Goal: Information Seeking & Learning: Understand process/instructions

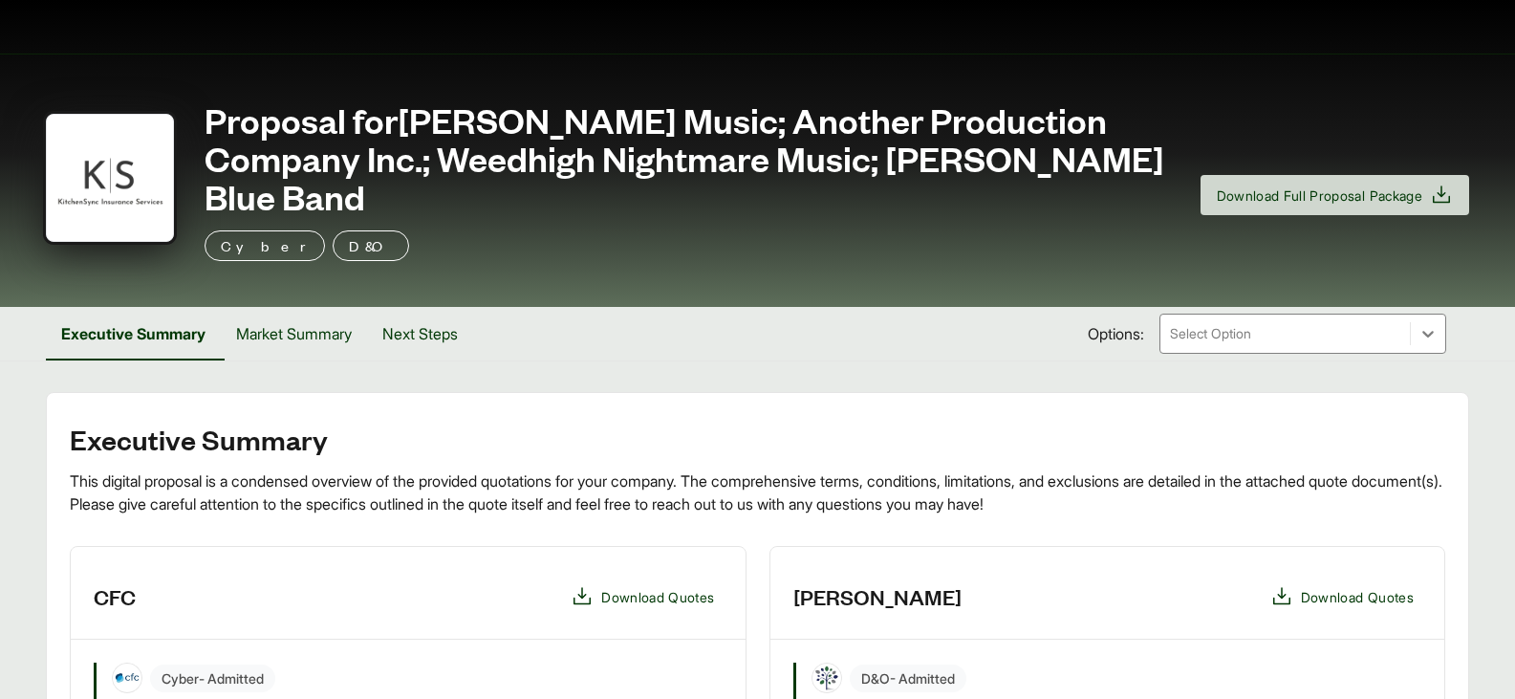
click at [1293, 322] on div at bounding box center [1285, 333] width 234 height 23
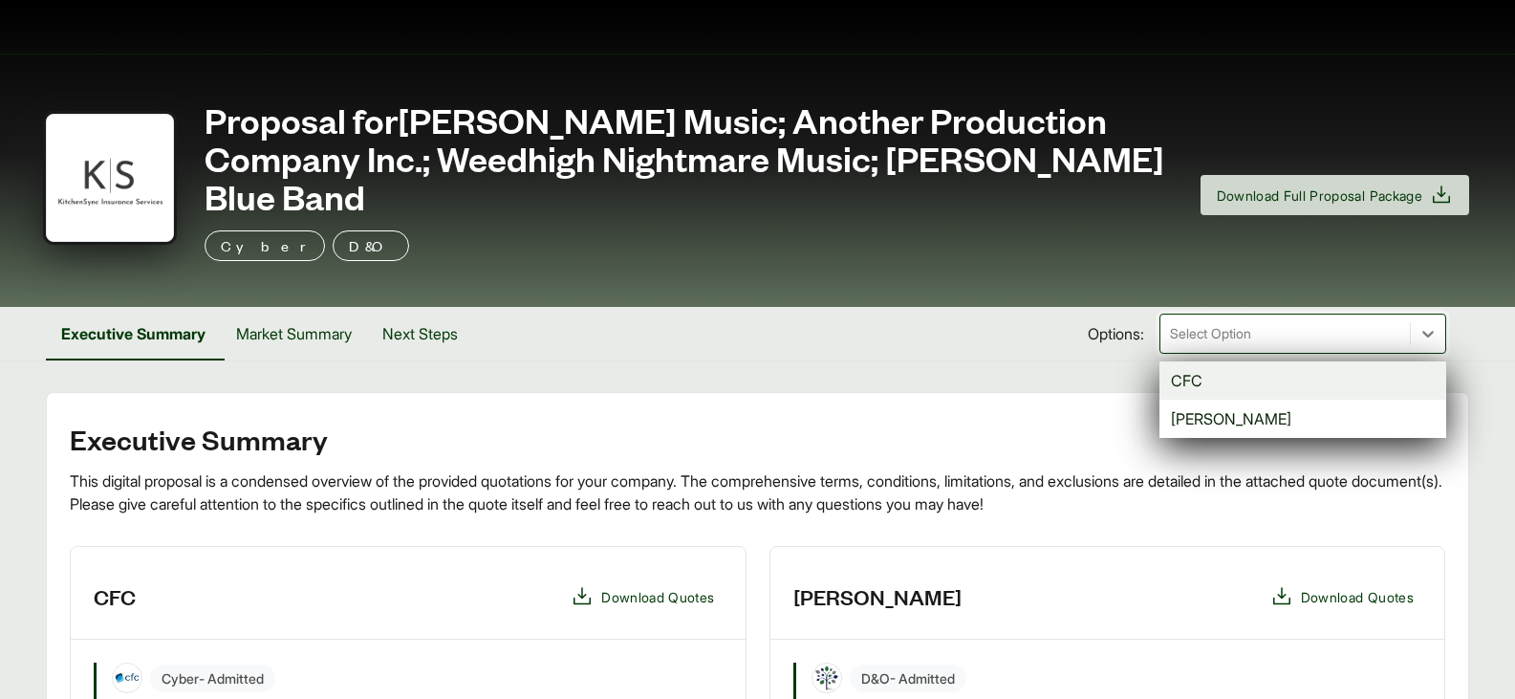
click at [1246, 361] on div "CFC" at bounding box center [1302, 380] width 287 height 38
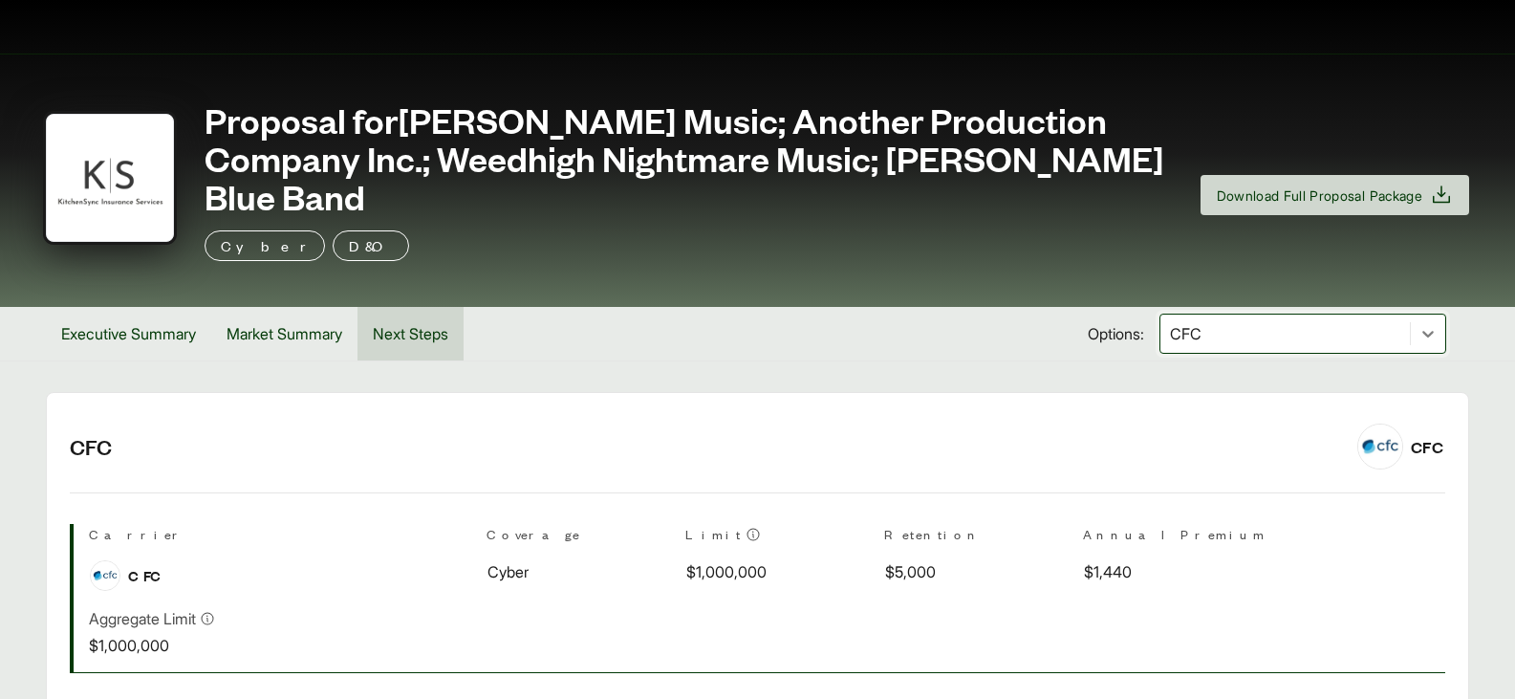
click at [428, 307] on button "Next Steps" at bounding box center [410, 334] width 106 height 54
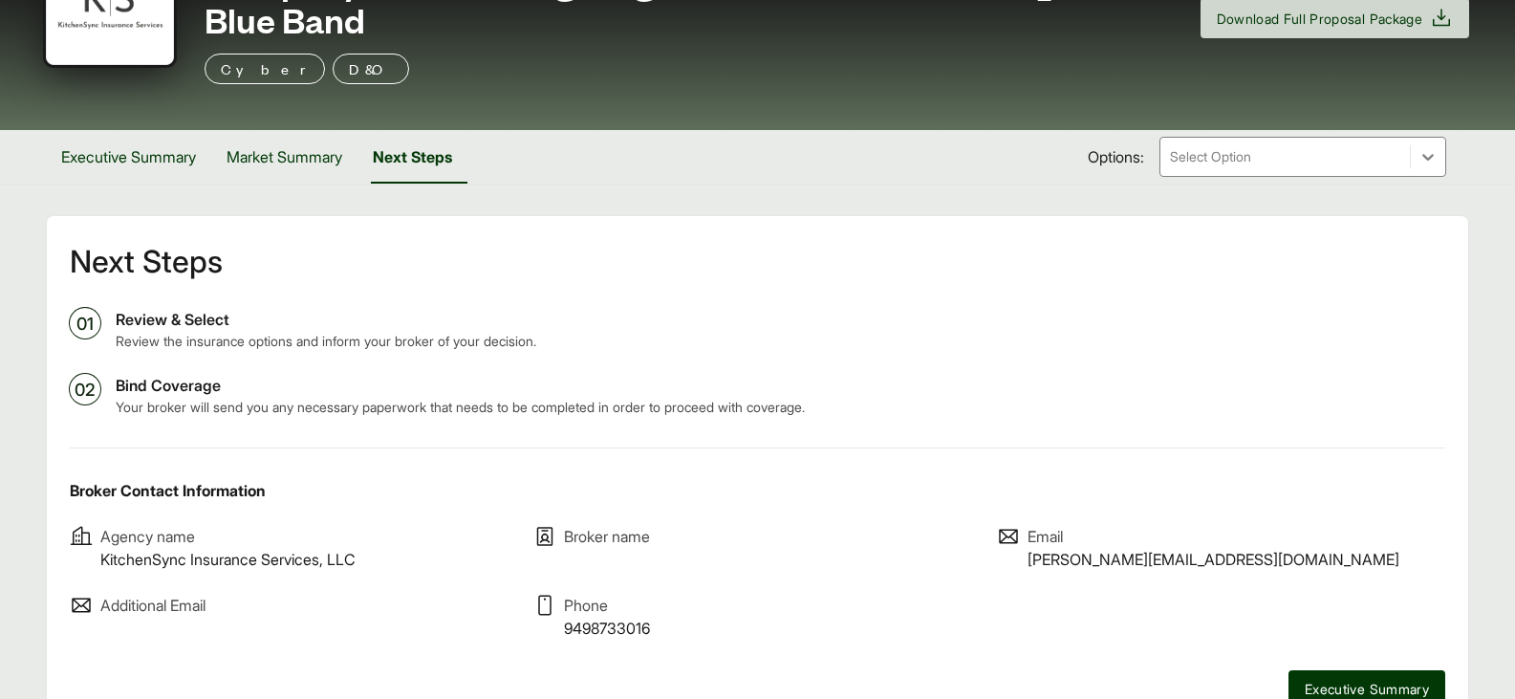
scroll to position [247, 0]
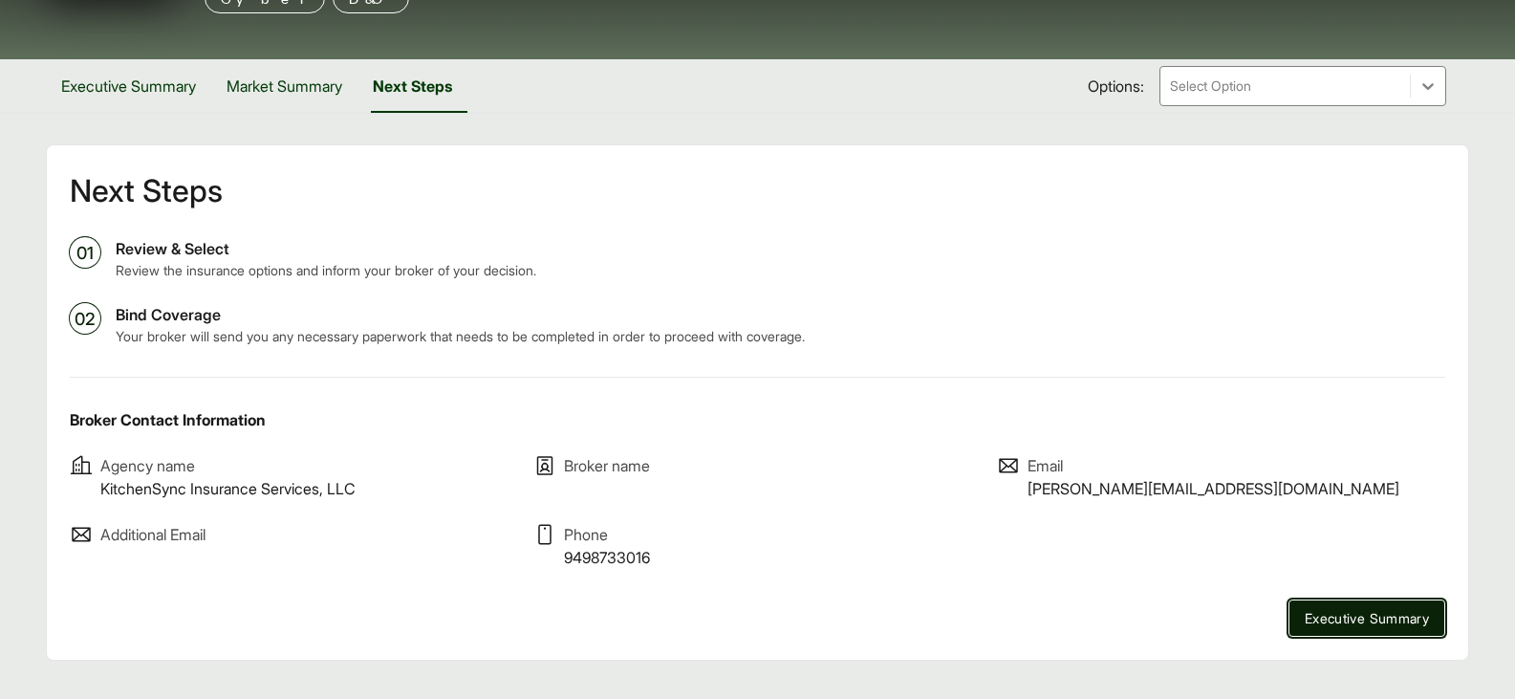
click at [1331, 608] on span "Executive Summary" at bounding box center [1366, 618] width 124 height 20
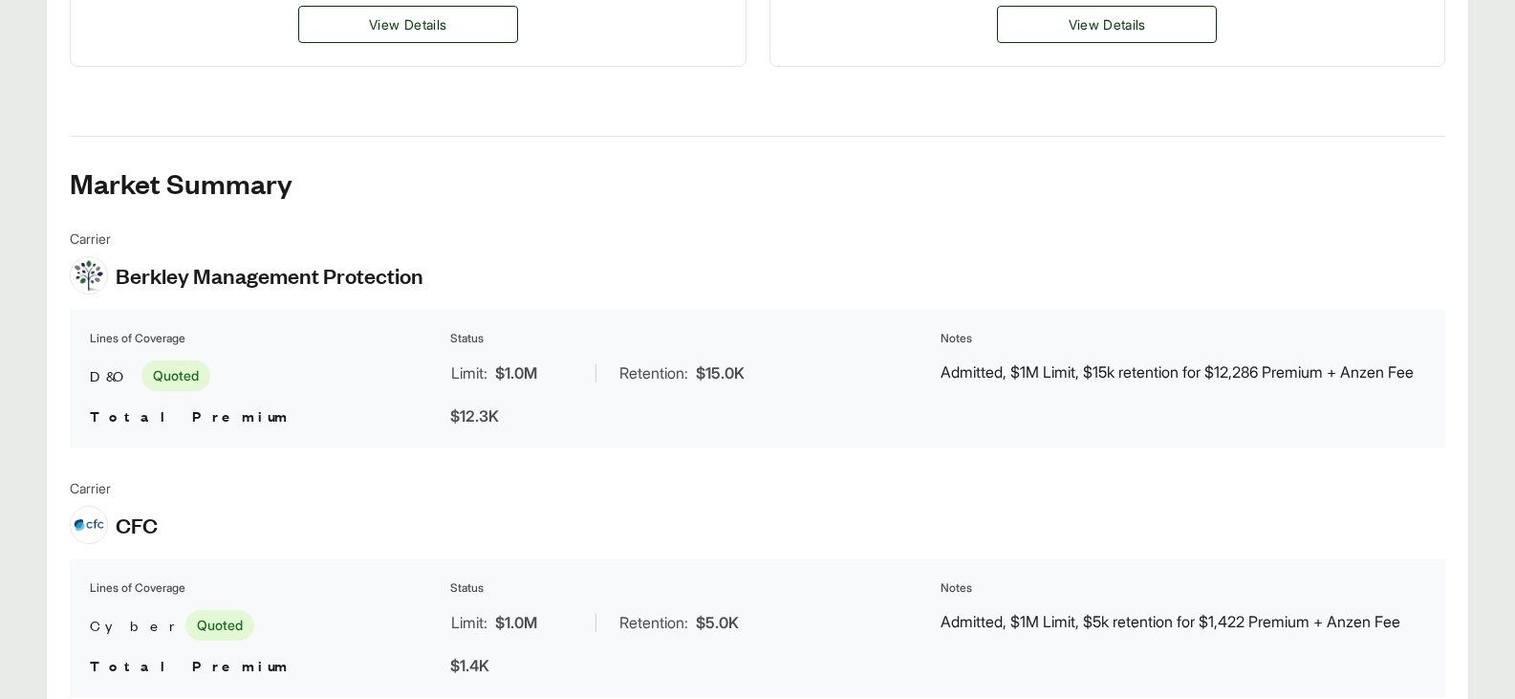
scroll to position [1136, 0]
